Goal: Navigation & Orientation: Go to known website

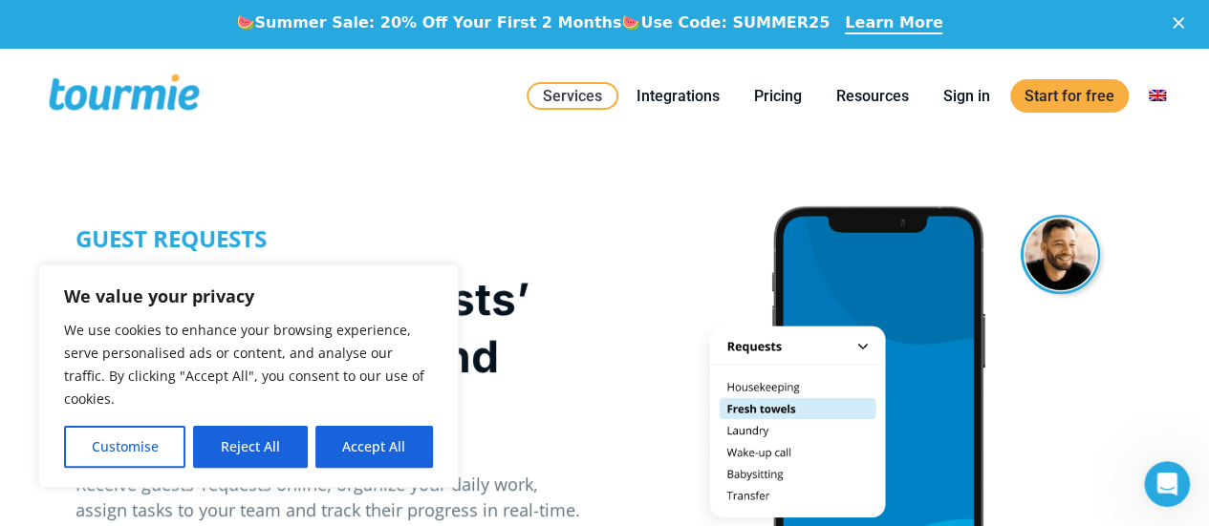
click at [371, 440] on button "Accept All" at bounding box center [374, 447] width 118 height 42
checkbox input "true"
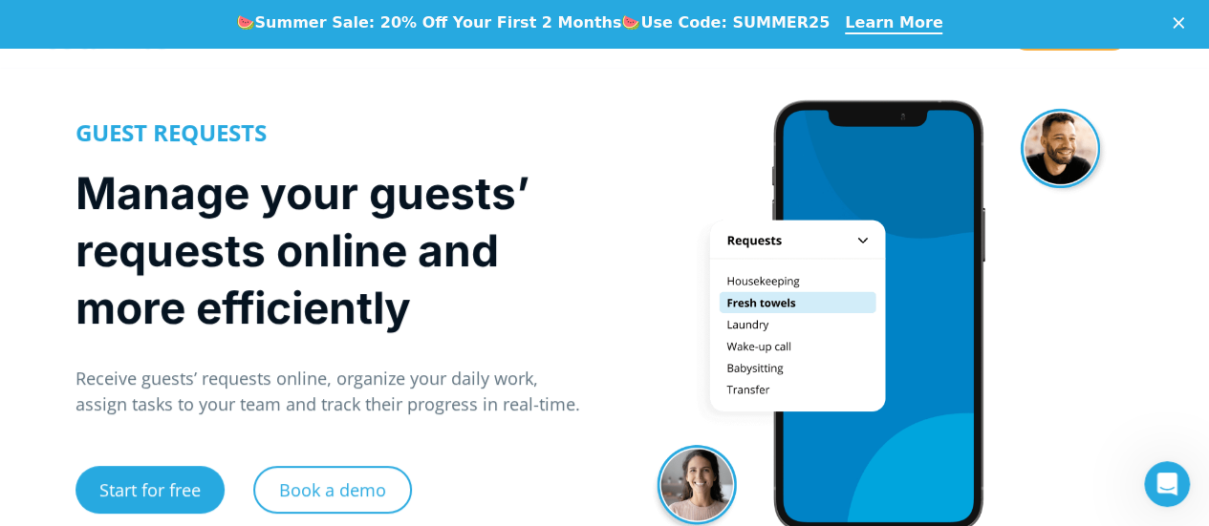
scroll to position [8, 0]
